Goal: Find specific page/section: Find specific page/section

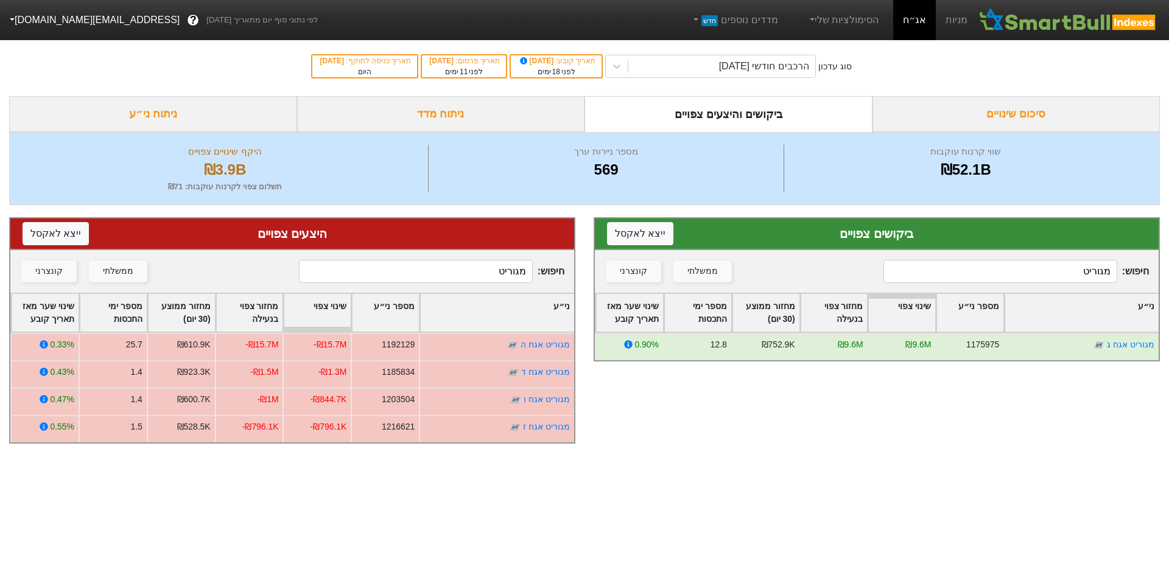
click at [396, 275] on input "מגוריט" at bounding box center [416, 271] width 234 height 23
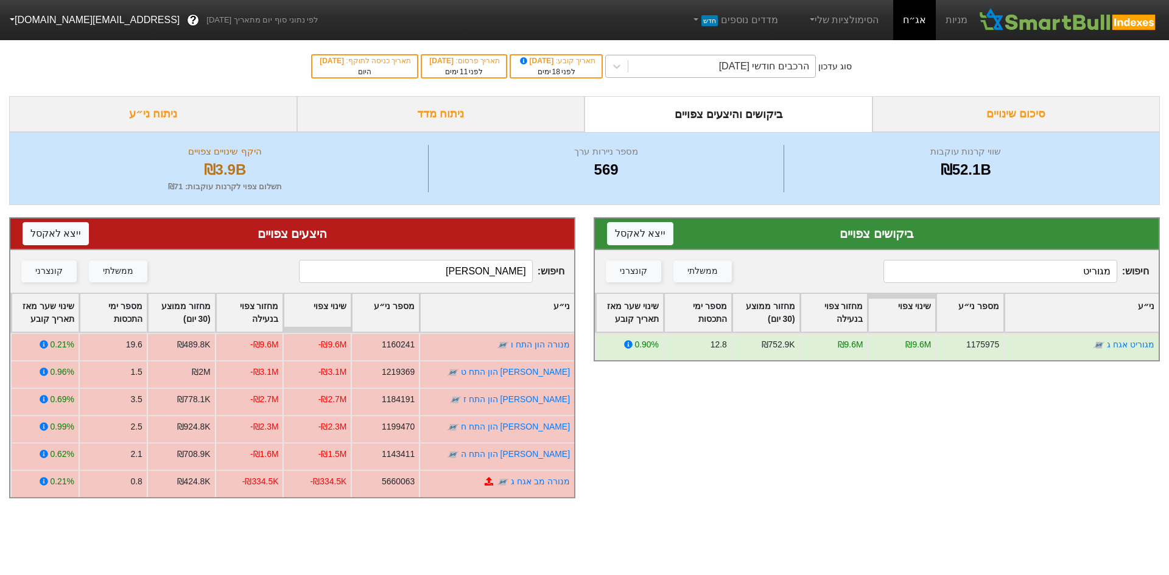
click at [781, 64] on div "הרכבים חודשי [DATE]" at bounding box center [764, 66] width 90 height 15
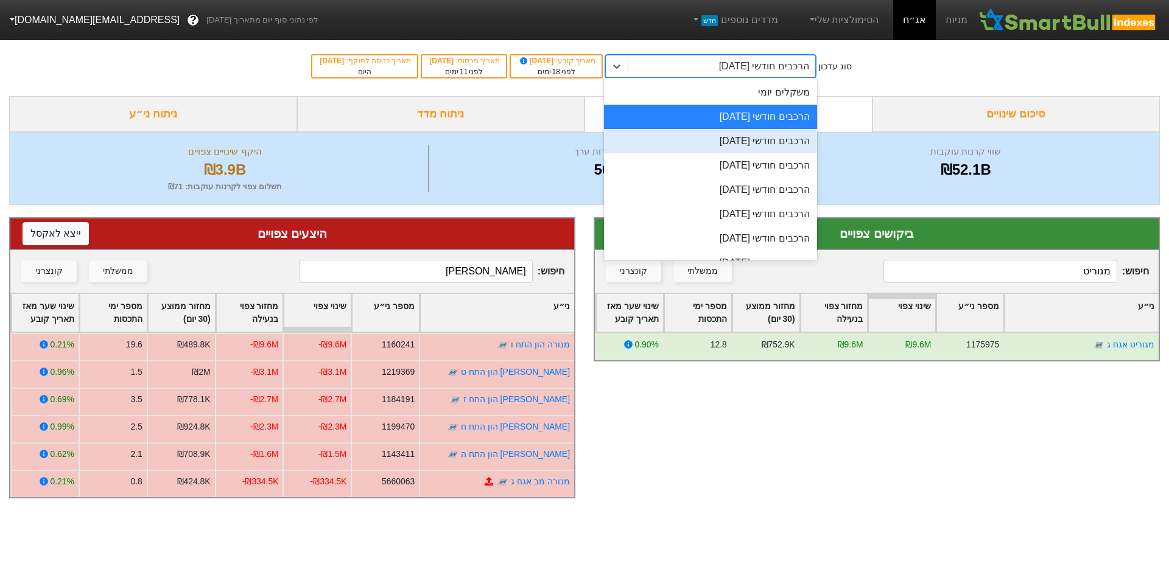
click at [739, 141] on div "הרכבים חודשי [DATE]" at bounding box center [710, 141] width 213 height 24
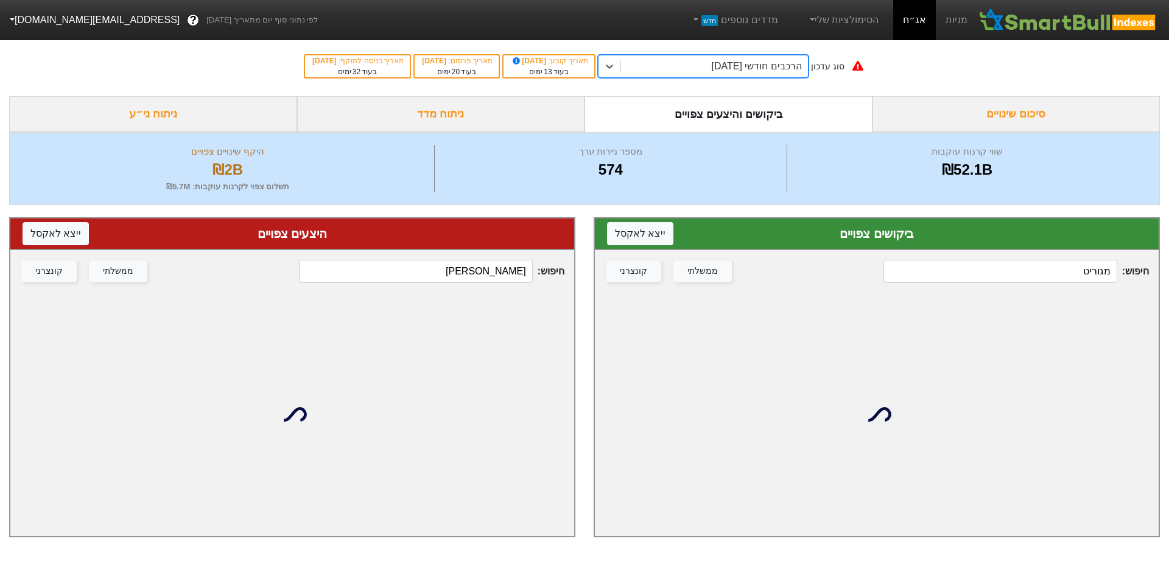
click at [473, 275] on input "[PERSON_NAME]" at bounding box center [416, 271] width 234 height 23
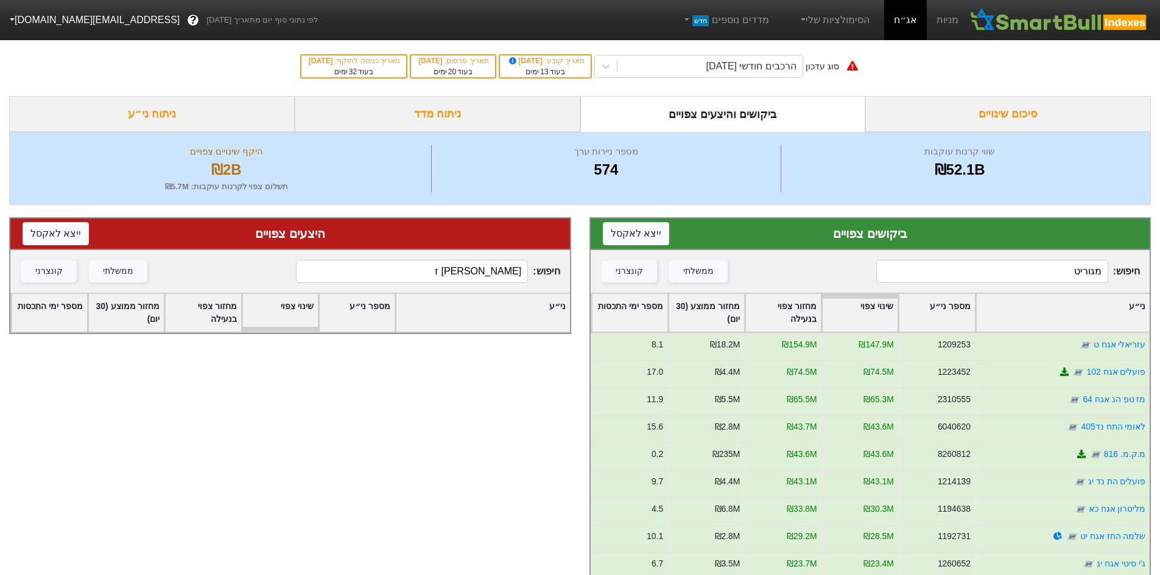
type input "[PERSON_NAME] ז"
click at [1012, 275] on input "מגוריט" at bounding box center [992, 271] width 232 height 23
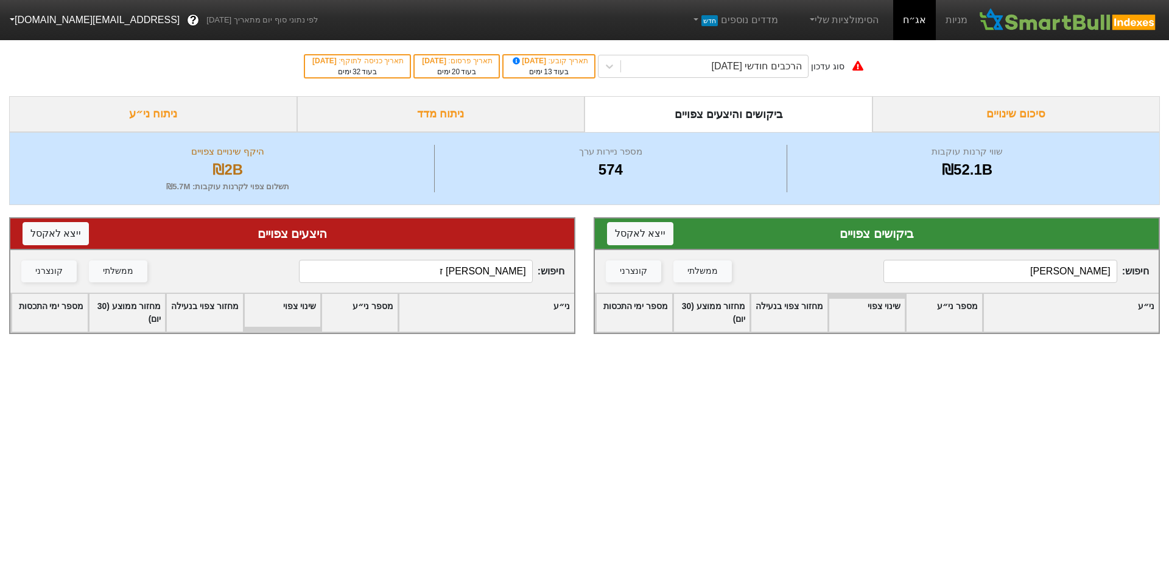
type input "[PERSON_NAME]"
click at [477, 277] on input "[PERSON_NAME] ז" at bounding box center [416, 271] width 234 height 23
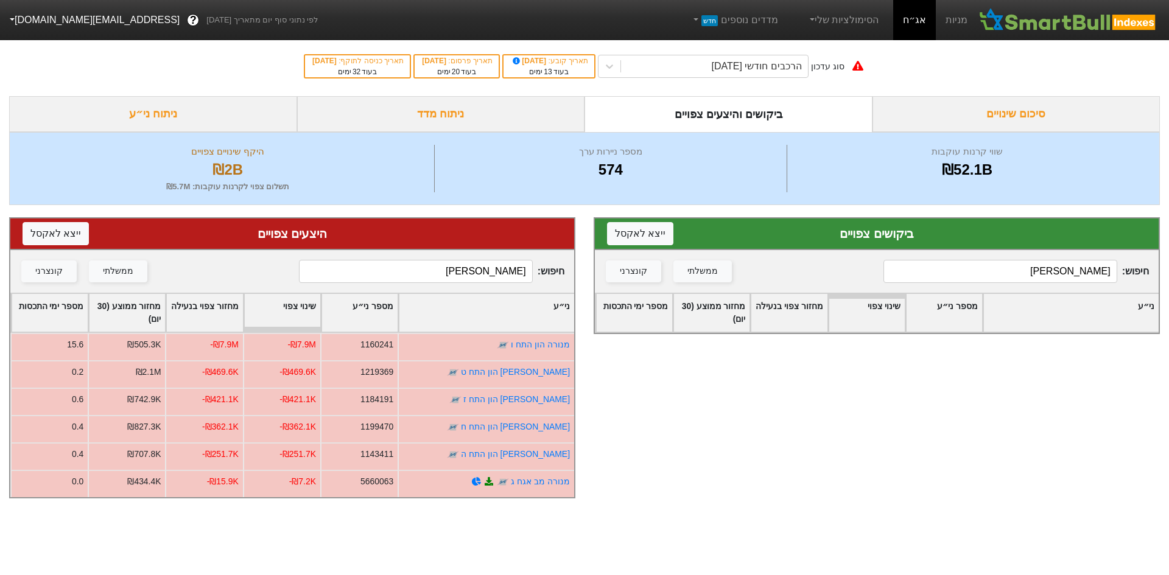
type input "[PERSON_NAME]"
